Goal: Transaction & Acquisition: Purchase product/service

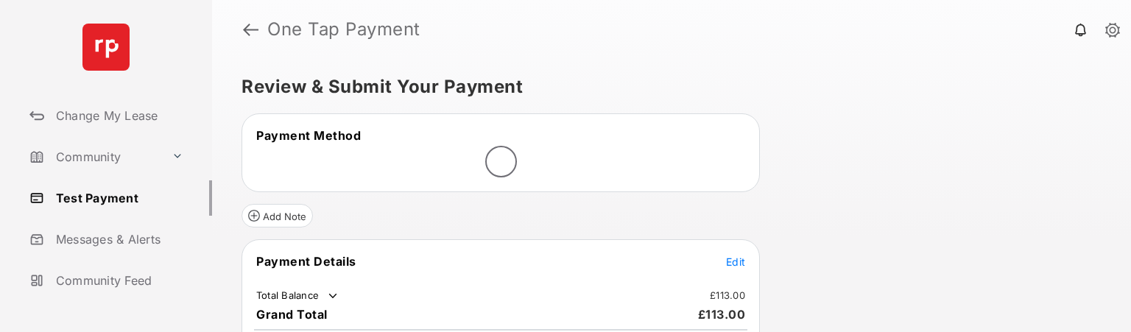
click at [735, 260] on span "Edit" at bounding box center [735, 261] width 19 height 13
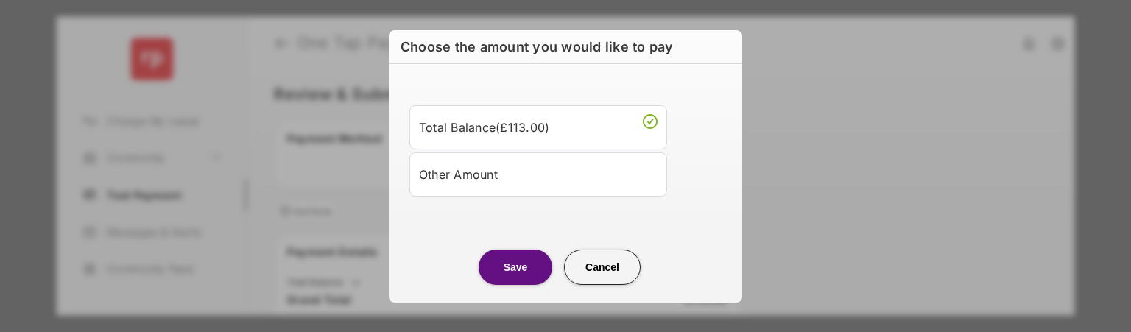
click at [522, 185] on div "Other Amount" at bounding box center [538, 174] width 238 height 25
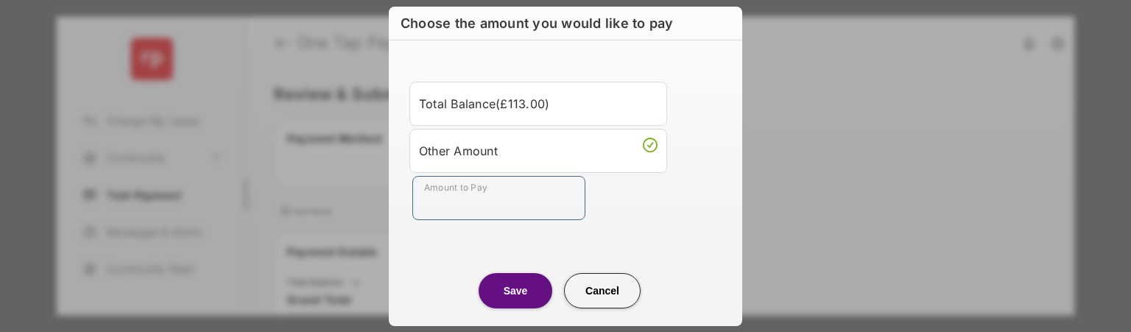
click at [511, 199] on input "Amount to Pay" at bounding box center [498, 198] width 173 height 44
type input "**"
click at [498, 293] on button "Save" at bounding box center [515, 290] width 74 height 35
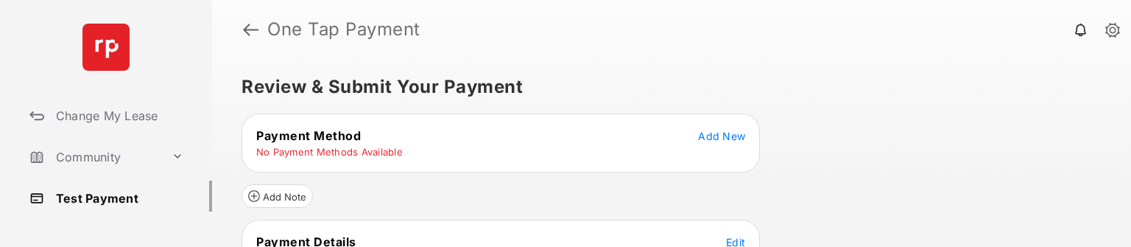
click at [730, 139] on span "Add New" at bounding box center [721, 136] width 47 height 13
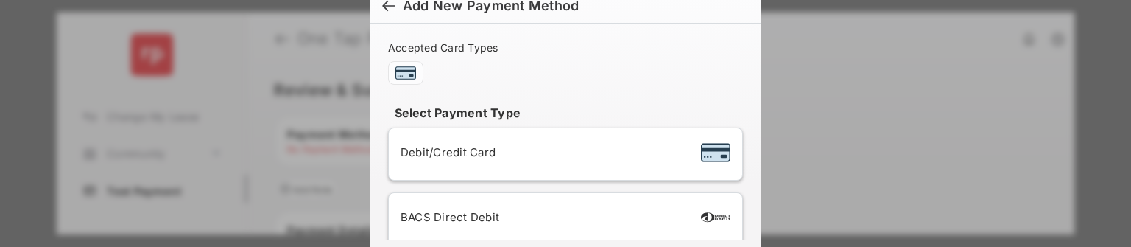
click at [603, 148] on div "Debit/Credit Card" at bounding box center [565, 154] width 330 height 28
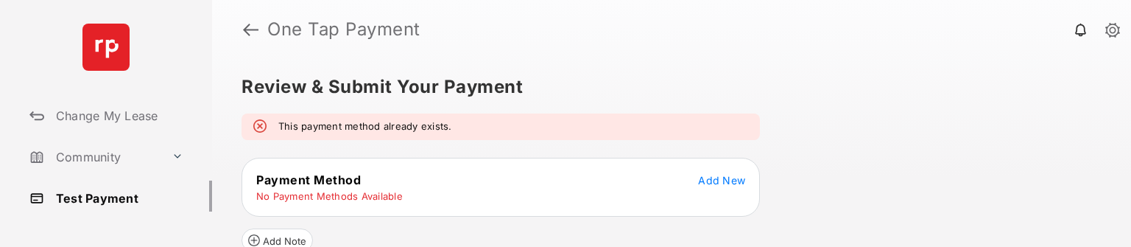
click at [657, 91] on h5 "Review & Submit Your Payment" at bounding box center [665, 87] width 848 height 18
click at [117, 197] on link "Test Payment" at bounding box center [118, 197] width 188 height 35
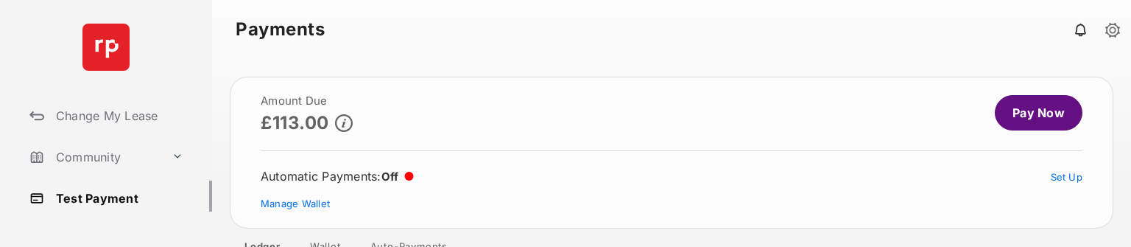
click at [1034, 116] on link "Pay Now" at bounding box center [1038, 112] width 88 height 35
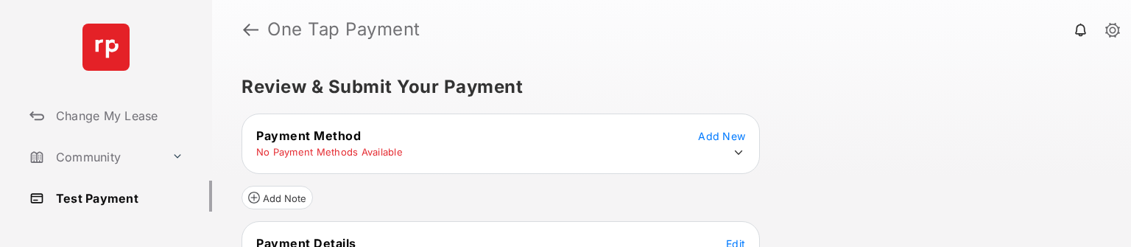
click at [737, 148] on icon at bounding box center [738, 152] width 13 height 13
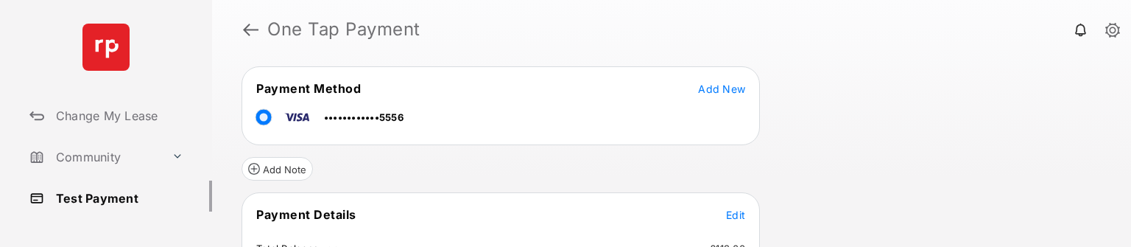
scroll to position [74, 0]
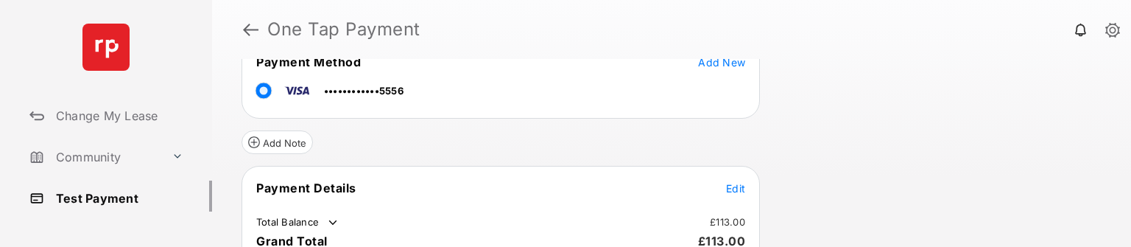
click at [736, 187] on span "Edit" at bounding box center [735, 188] width 19 height 13
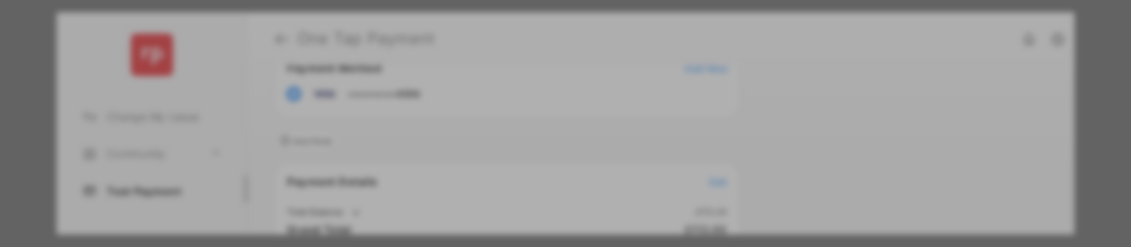
scroll to position [10, 0]
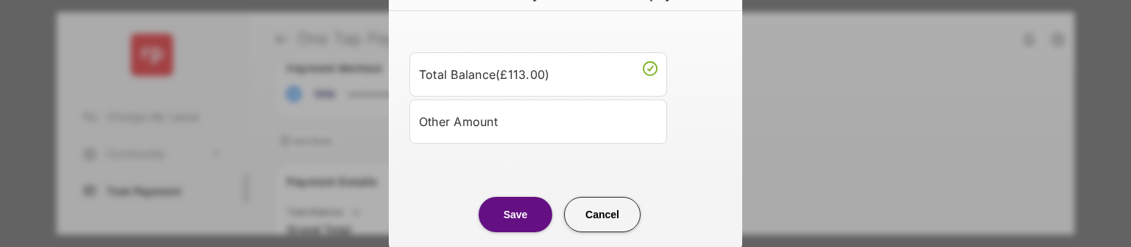
click at [574, 130] on div "Other Amount" at bounding box center [538, 121] width 238 height 25
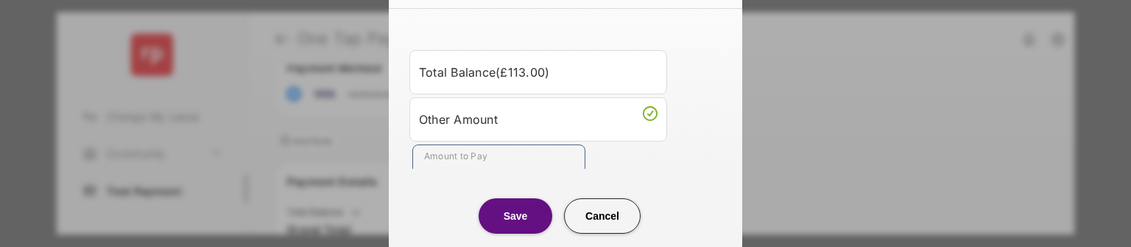
click at [485, 163] on input "Amount to Pay" at bounding box center [498, 166] width 173 height 44
type input "**"
click at [516, 219] on button "Save" at bounding box center [515, 215] width 74 height 35
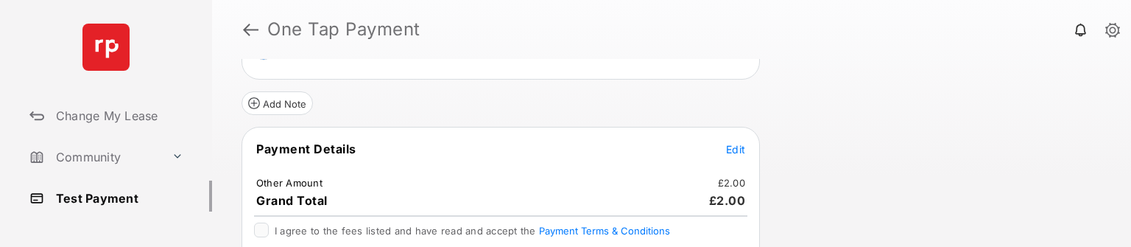
scroll to position [222, 0]
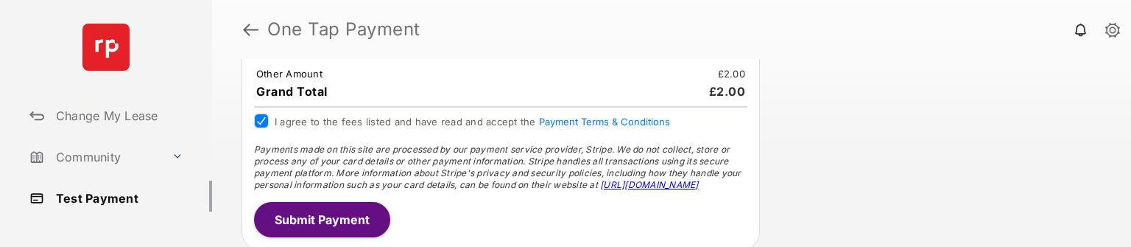
click at [283, 209] on button "Submit Payment" at bounding box center [322, 219] width 136 height 35
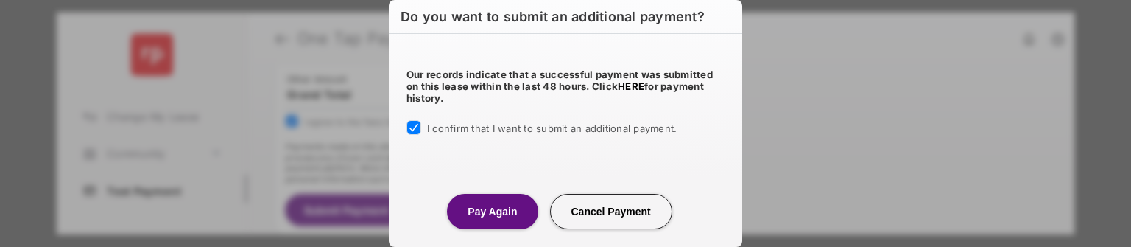
click at [500, 219] on button "Pay Again" at bounding box center [492, 211] width 91 height 35
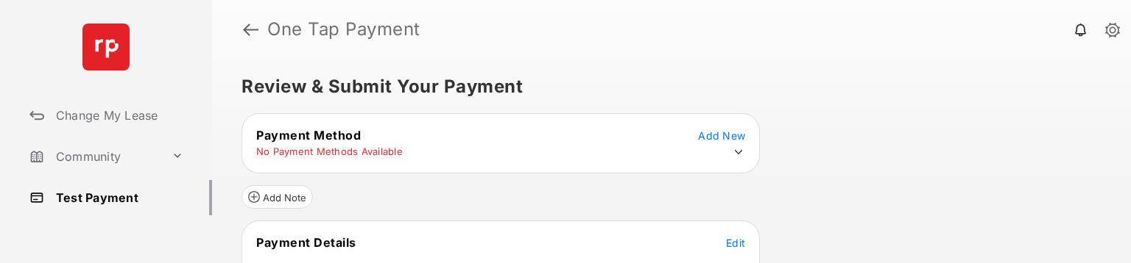
click at [733, 148] on icon at bounding box center [738, 152] width 13 height 13
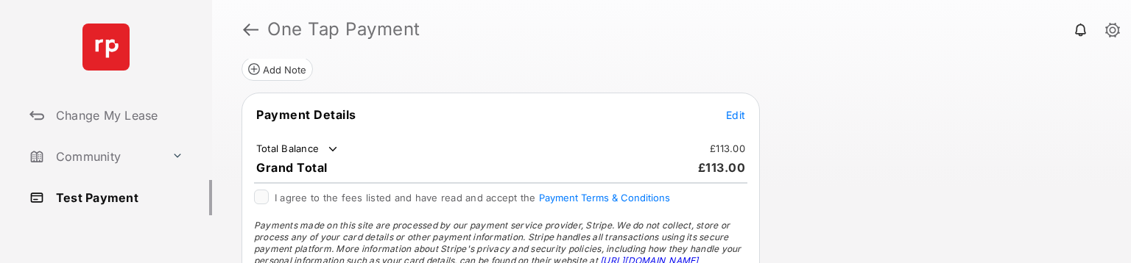
scroll to position [147, 0]
click at [742, 112] on span "Edit" at bounding box center [735, 114] width 19 height 13
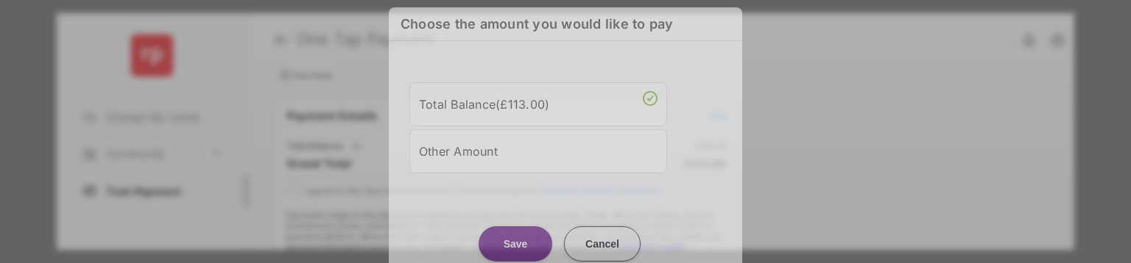
scroll to position [3, 0]
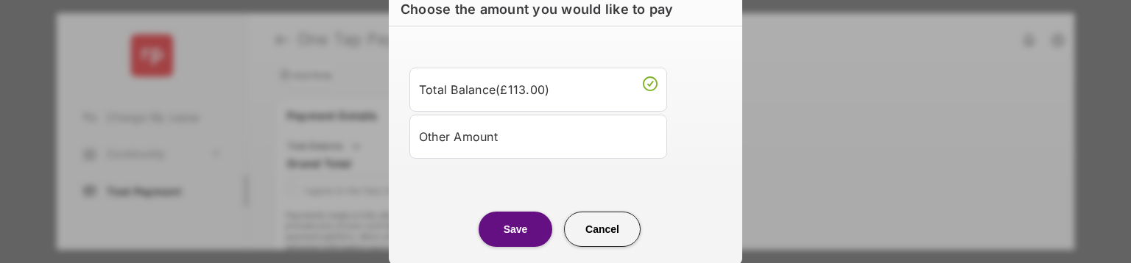
click at [525, 140] on div "Other Amount" at bounding box center [538, 136] width 238 height 25
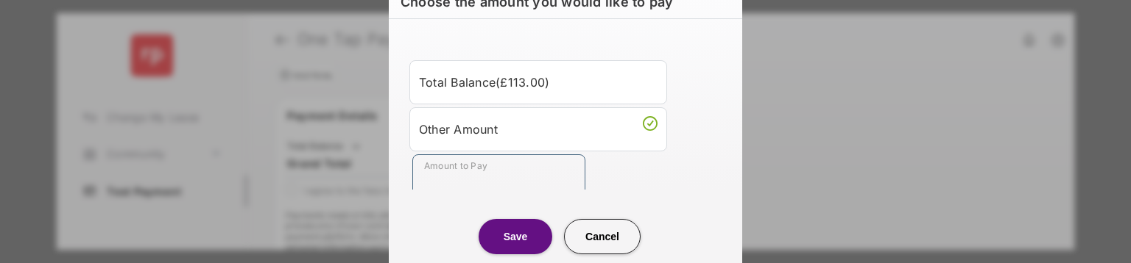
click at [506, 174] on input "Amount to Pay" at bounding box center [498, 177] width 173 height 44
type input "**"
click at [521, 228] on button "Save" at bounding box center [515, 236] width 74 height 35
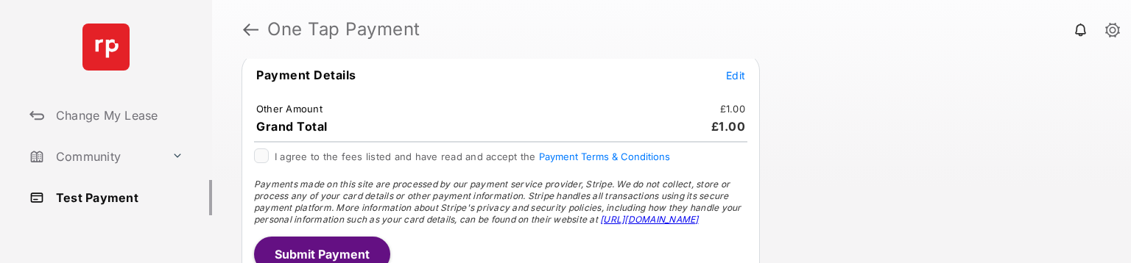
scroll to position [205, 0]
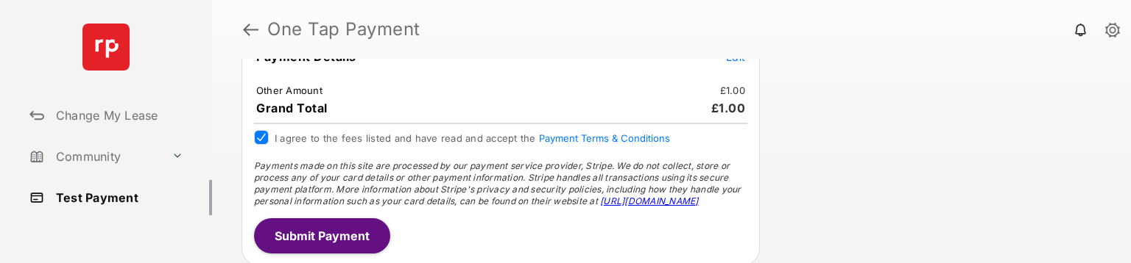
click at [315, 231] on button "Submit Payment" at bounding box center [322, 236] width 136 height 35
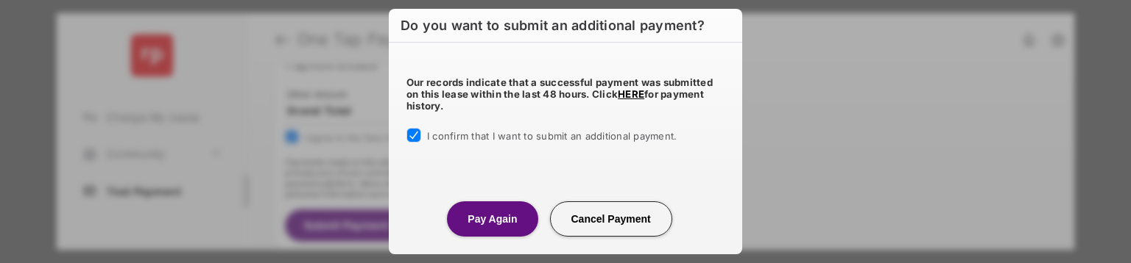
click at [481, 215] on button "Pay Again" at bounding box center [492, 219] width 91 height 35
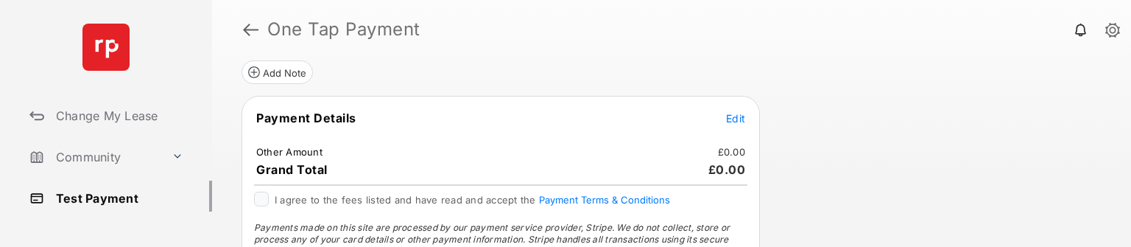
scroll to position [147, 0]
click at [735, 116] on span "Edit" at bounding box center [735, 116] width 19 height 13
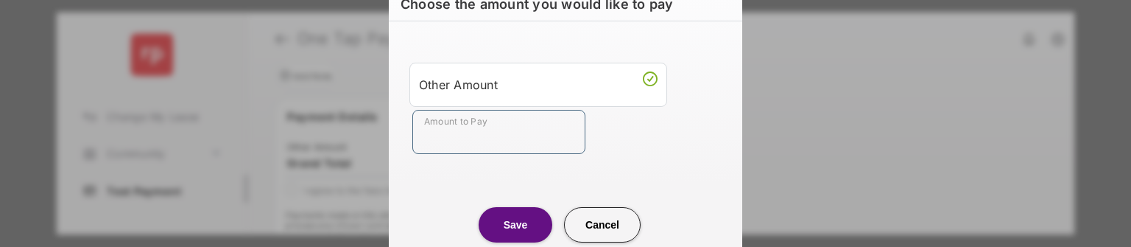
click at [522, 133] on input "Amount to Pay" at bounding box center [498, 132] width 173 height 44
type input "**"
click at [508, 222] on button "Save" at bounding box center [515, 224] width 74 height 35
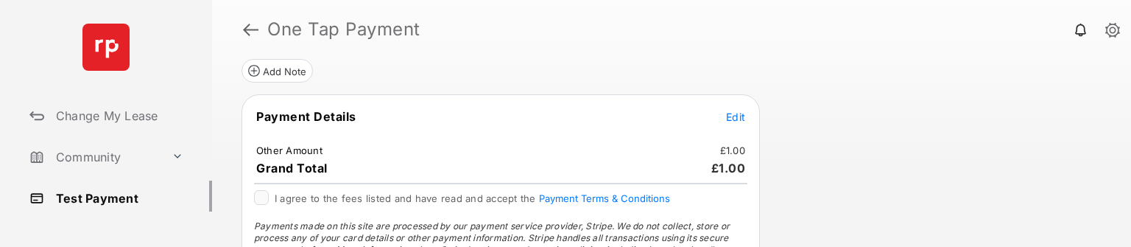
click at [254, 192] on div at bounding box center [261, 197] width 15 height 15
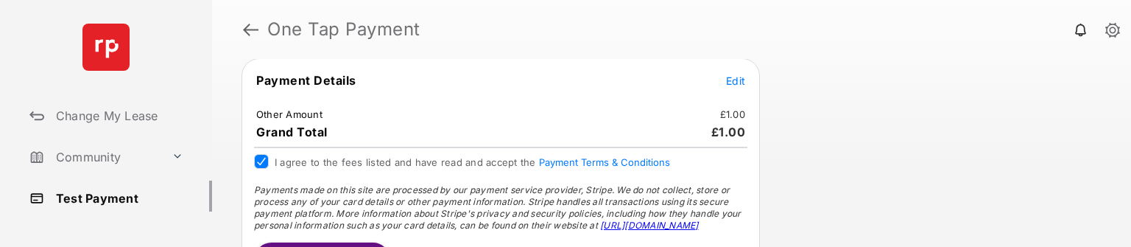
scroll to position [221, 0]
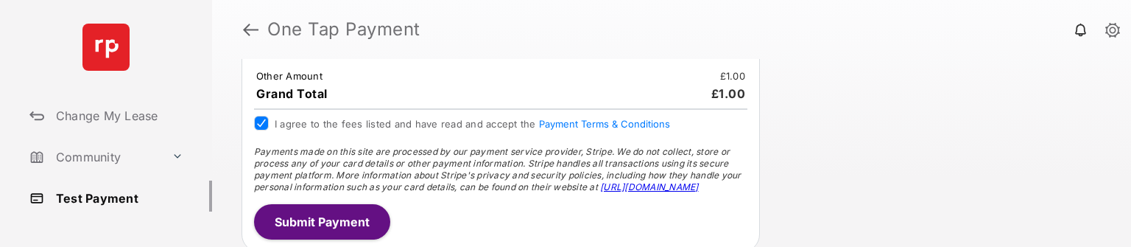
click at [330, 213] on button "Submit Payment" at bounding box center [322, 221] width 136 height 35
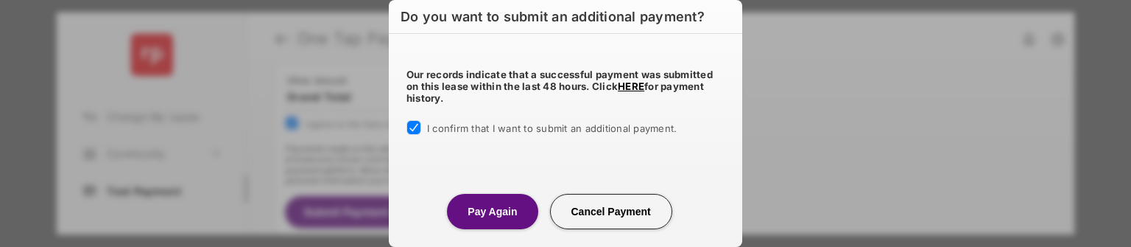
click at [492, 211] on button "Pay Again" at bounding box center [492, 211] width 91 height 35
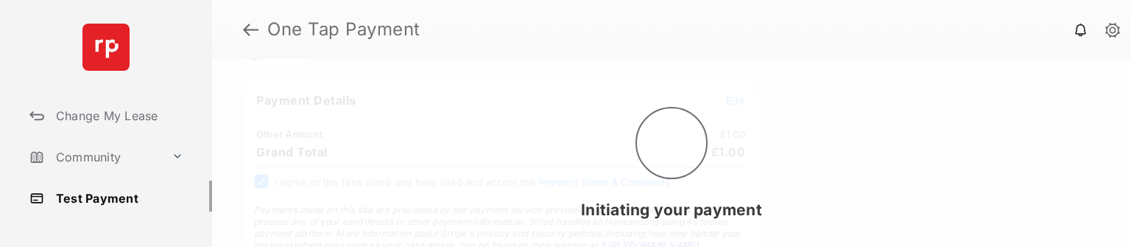
scroll to position [0, 0]
